Goal: Contribute content

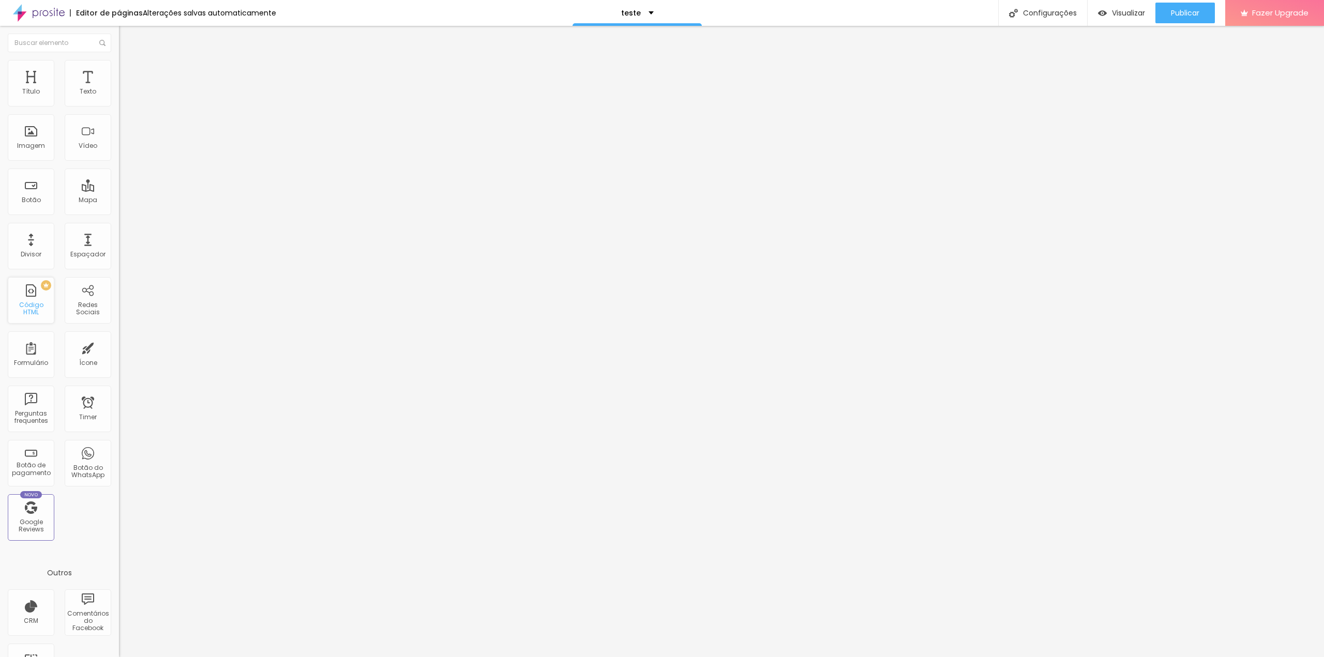
drag, startPoint x: 29, startPoint y: 303, endPoint x: 44, endPoint y: 302, distance: 14.5
click at [31, 303] on div "PREMIUM Código HTML" at bounding box center [31, 300] width 47 height 47
click at [119, 138] on div at bounding box center [178, 130] width 119 height 81
click at [1185, 16] on span "Publicar" at bounding box center [1184, 13] width 28 height 8
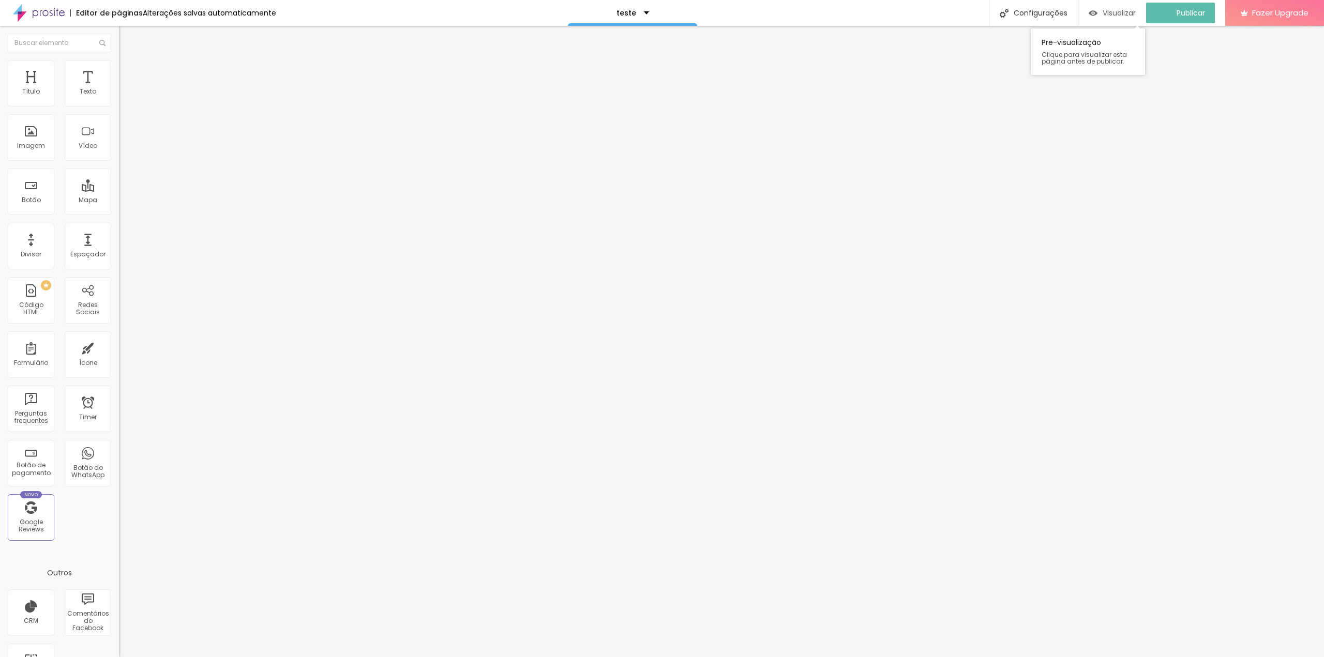
click at [1114, 18] on div "Visualizar" at bounding box center [1111, 13] width 47 height 21
click at [119, 89] on img at bounding box center [122, 86] width 6 height 6
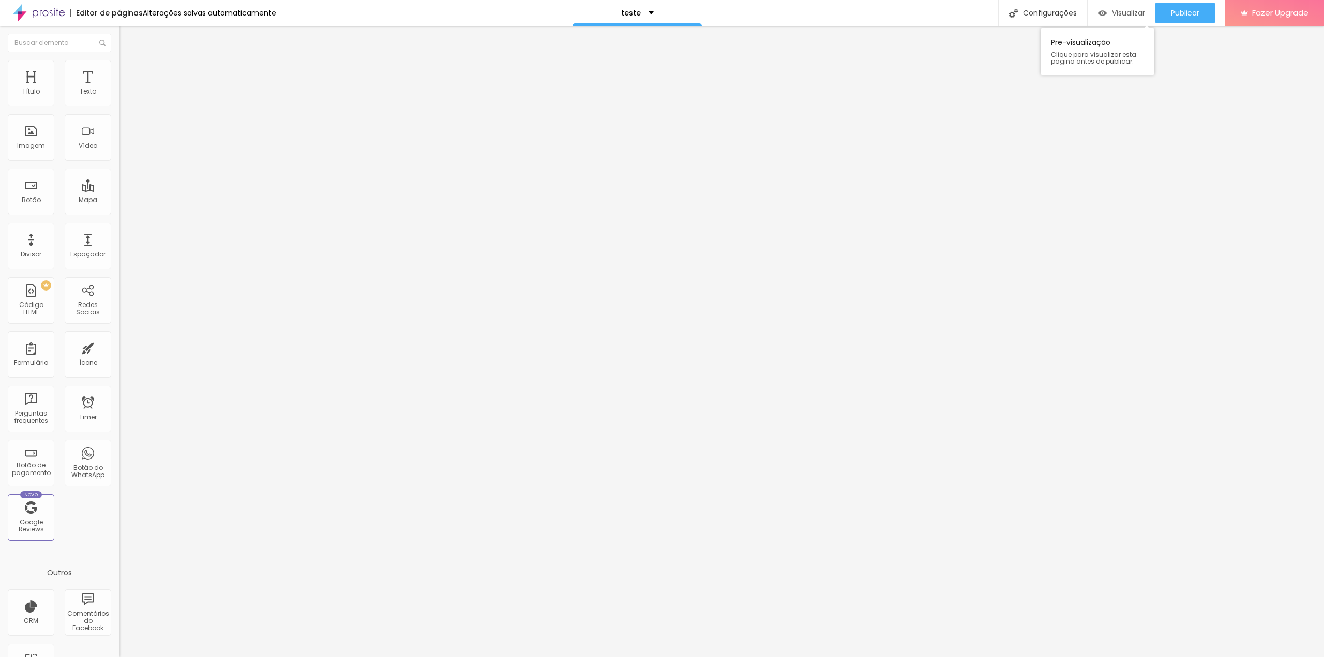
click at [1136, 14] on span "Visualizar" at bounding box center [1128, 13] width 33 height 8
click at [119, 90] on div "2984 caracteres" at bounding box center [178, 83] width 119 height 13
click at [119, 89] on img at bounding box center [122, 86] width 6 height 6
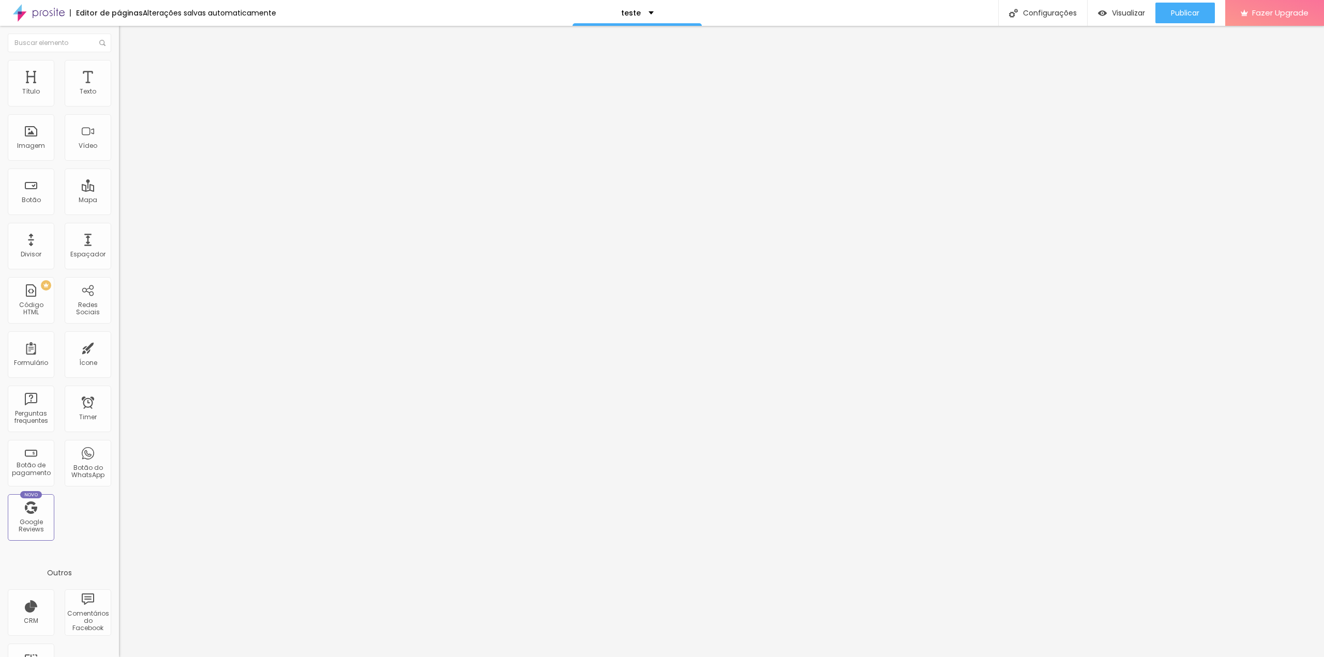
click at [1172, 15] on span "Publicar" at bounding box center [1184, 13] width 28 height 8
click at [1112, 15] on span "Visualizar" at bounding box center [1118, 13] width 33 height 8
